Goal: Check status: Check status

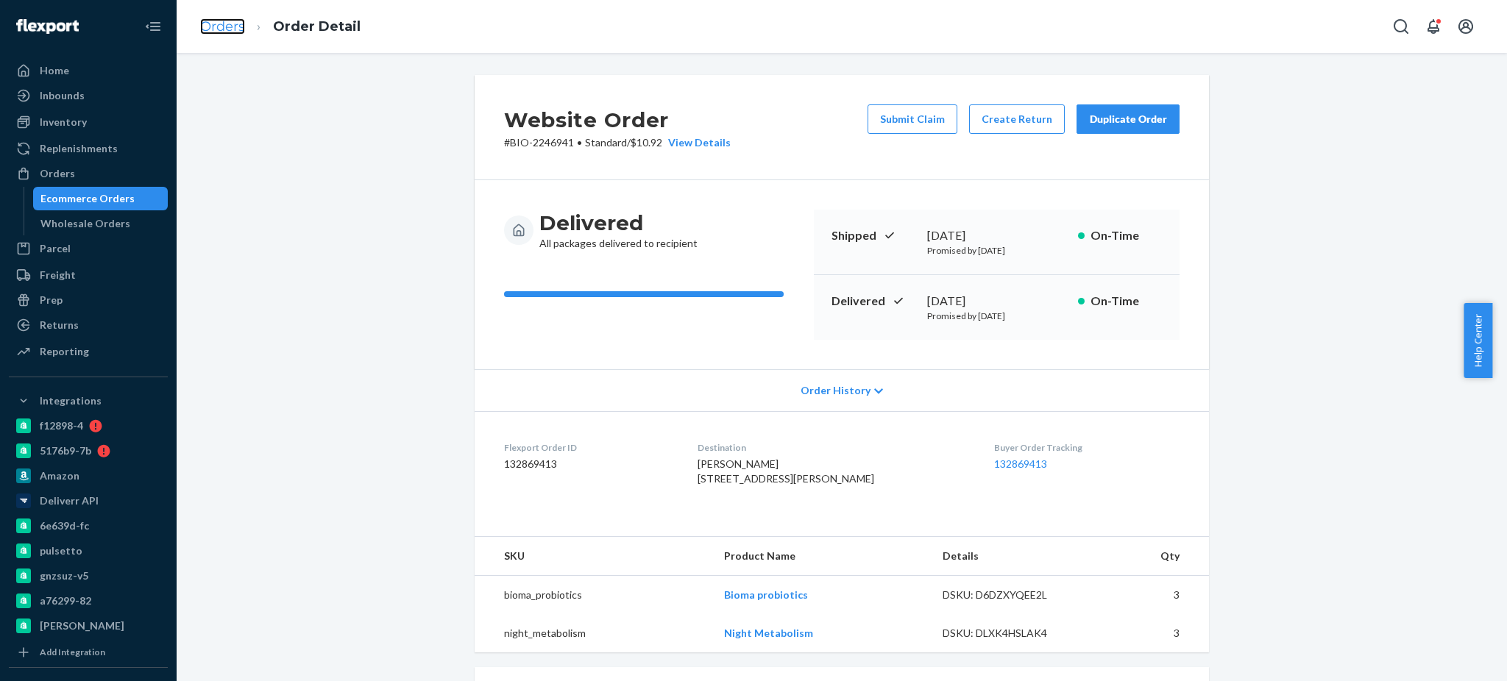
click at [219, 27] on link "Orders" at bounding box center [222, 26] width 45 height 16
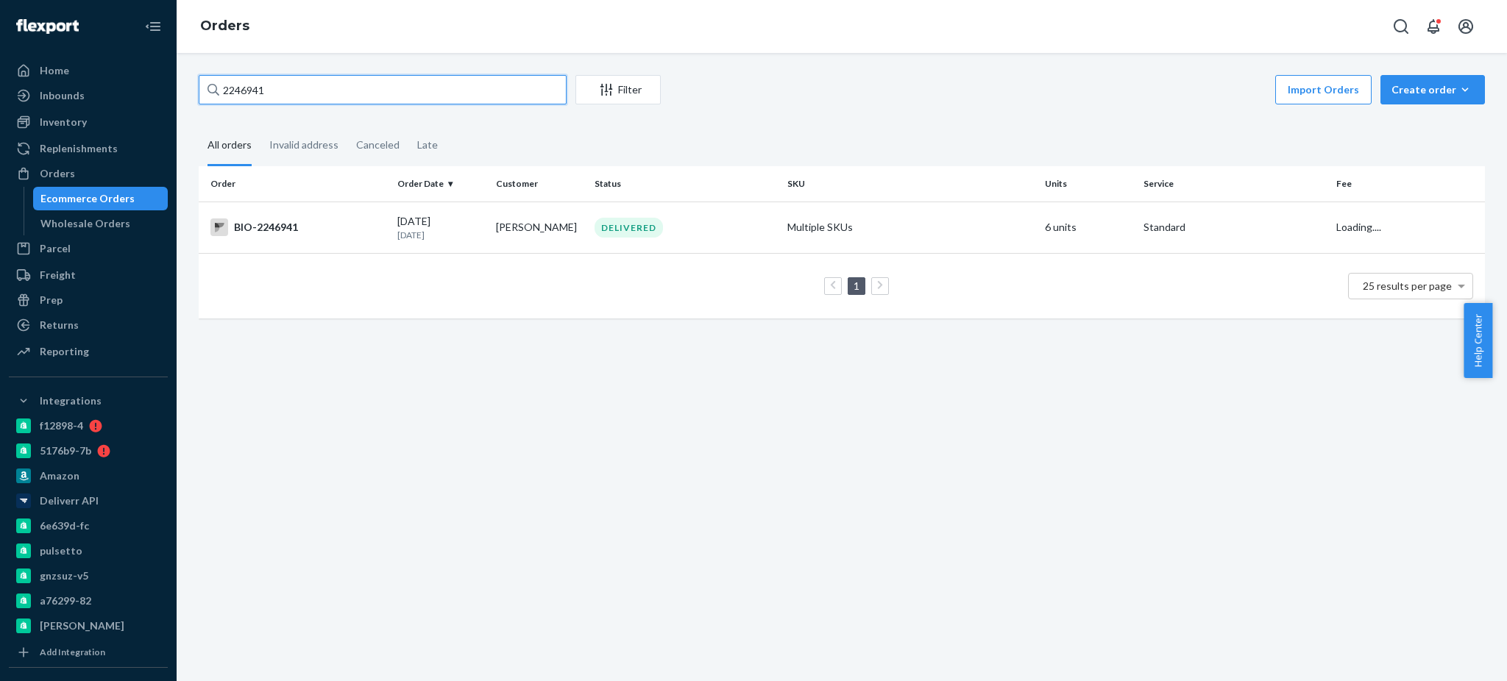
click at [410, 81] on input "2246941" at bounding box center [383, 89] width 368 height 29
paste input "[PERSON_NAME]"
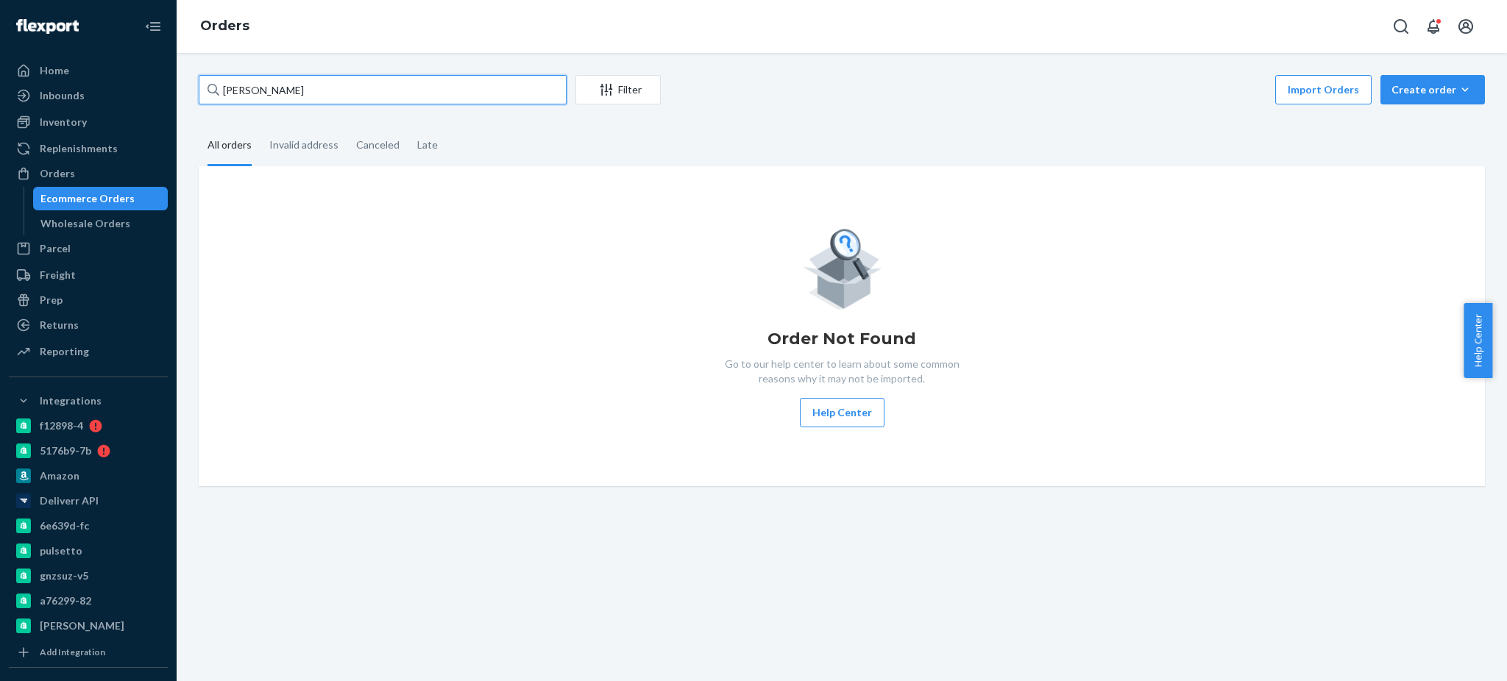
click at [272, 88] on input "[PERSON_NAME]" at bounding box center [383, 89] width 368 height 29
type input "[PERSON_NAME]"
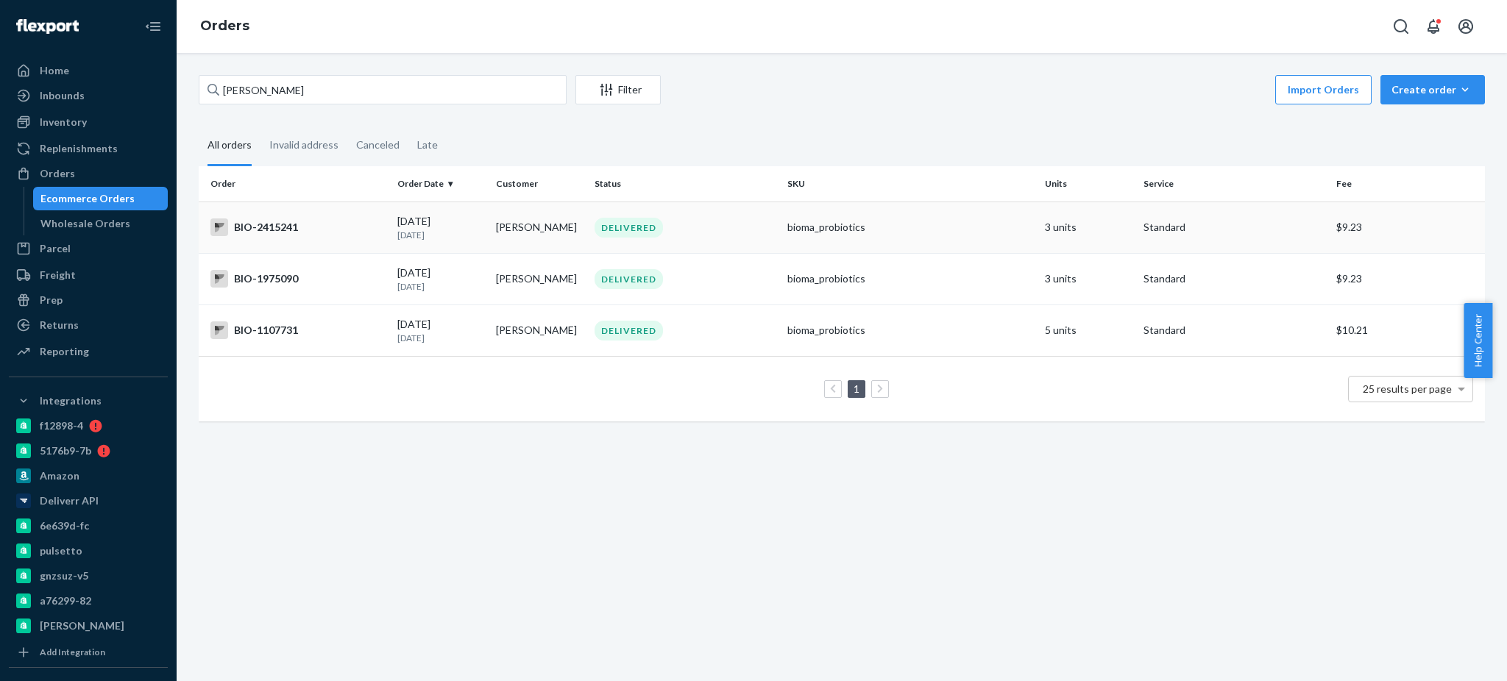
click at [335, 230] on div "BIO-2415241" at bounding box center [297, 228] width 175 height 18
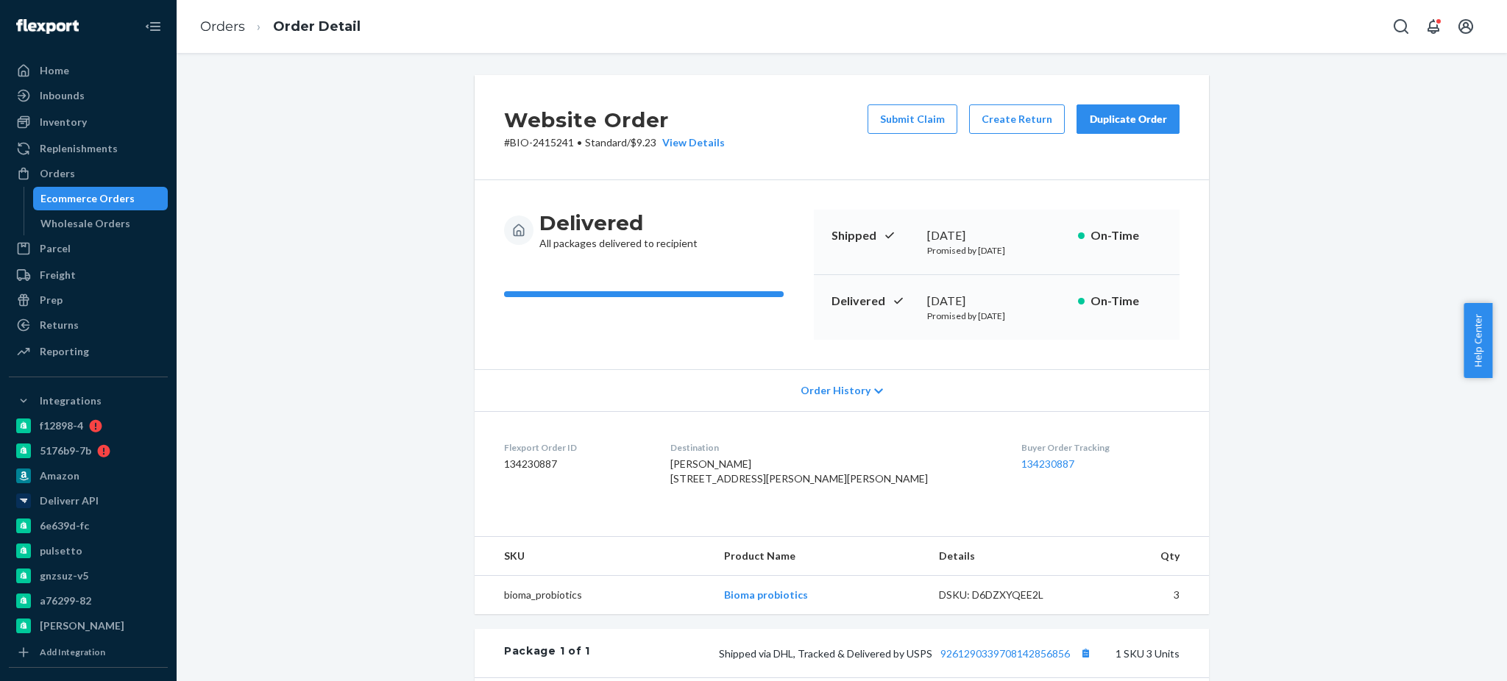
click at [555, 141] on p "# BIO-2415241 • Standard / $9.23 View Details" at bounding box center [614, 142] width 221 height 15
copy p "2415241"
